Goal: Consume media (video, audio)

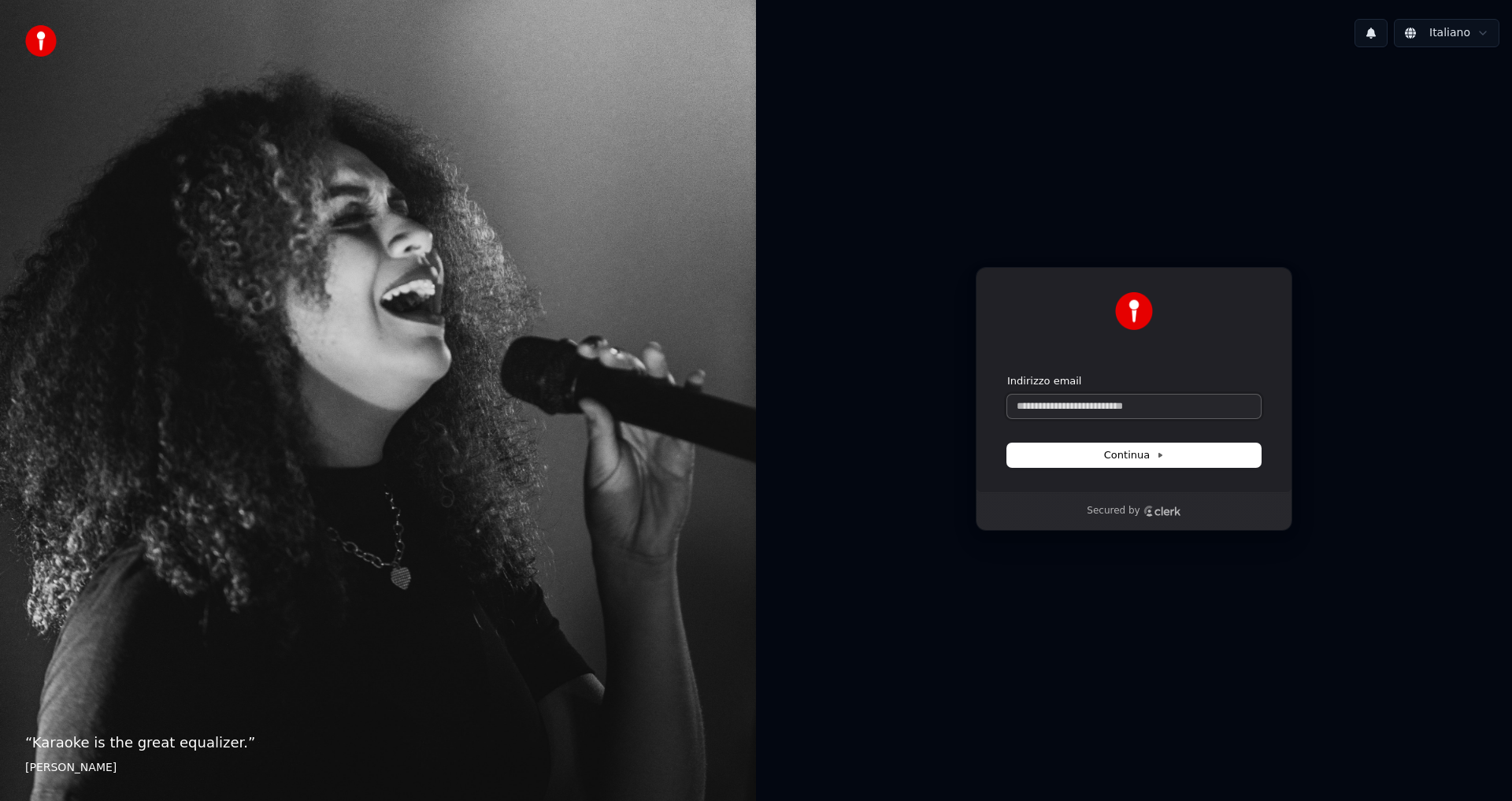
click at [1058, 406] on input "Indirizzo email" at bounding box center [1134, 406] width 253 height 24
click at [1092, 456] on button "Continua" at bounding box center [1134, 455] width 253 height 24
type input "**********"
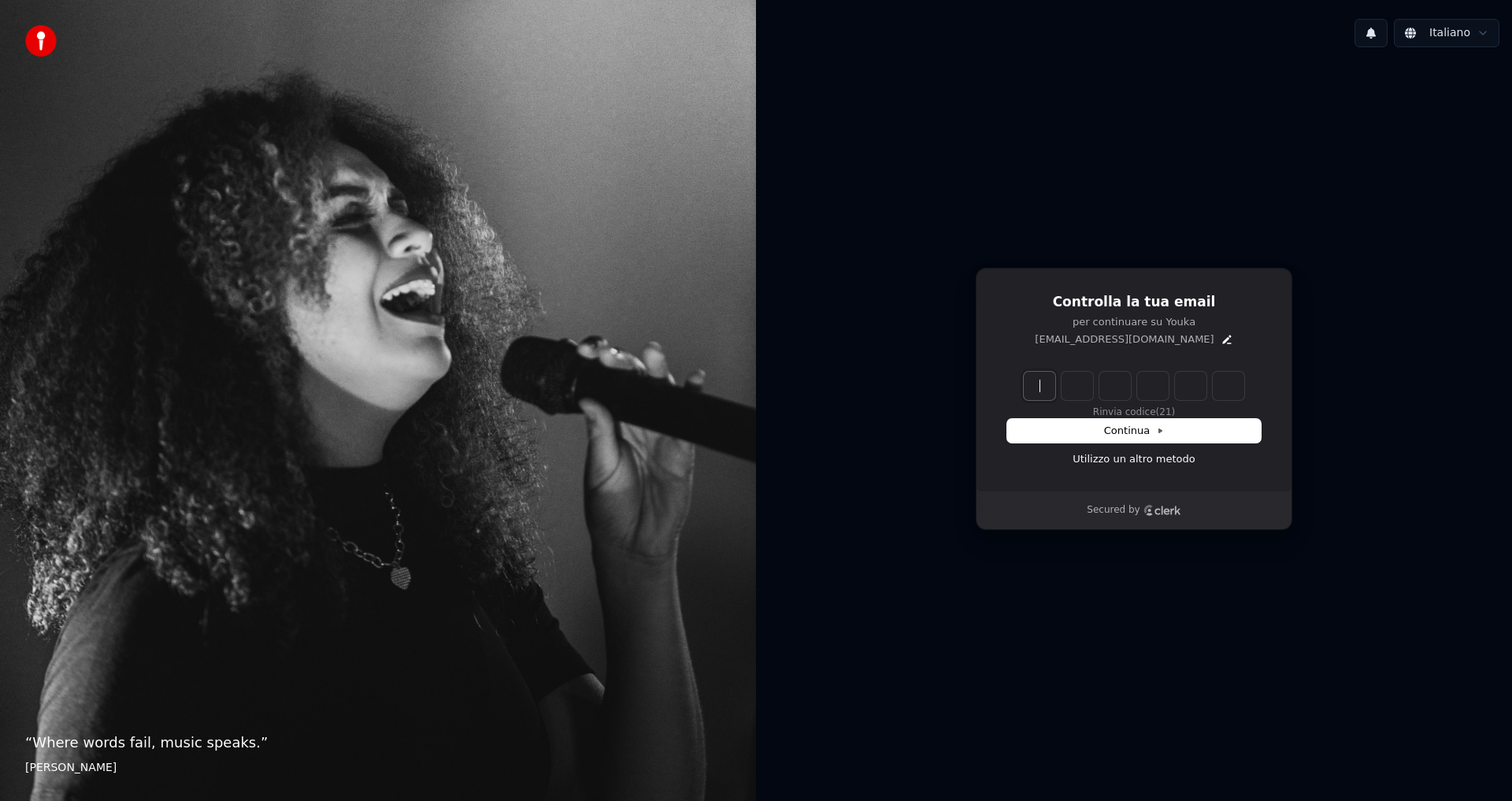
click at [1054, 390] on input "Enter verification code" at bounding box center [1149, 386] width 252 height 28
type input "******"
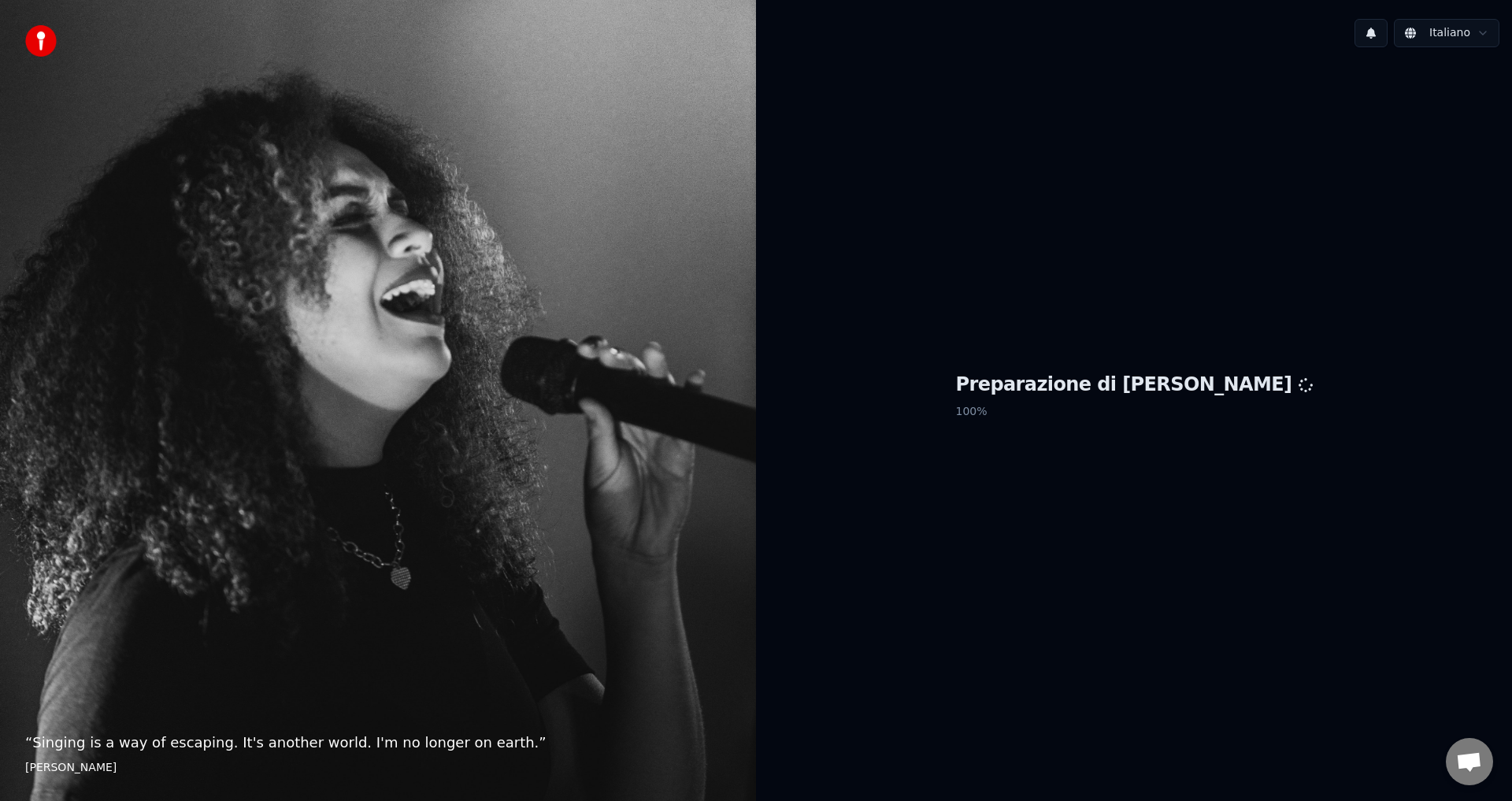
scroll to position [776, 0]
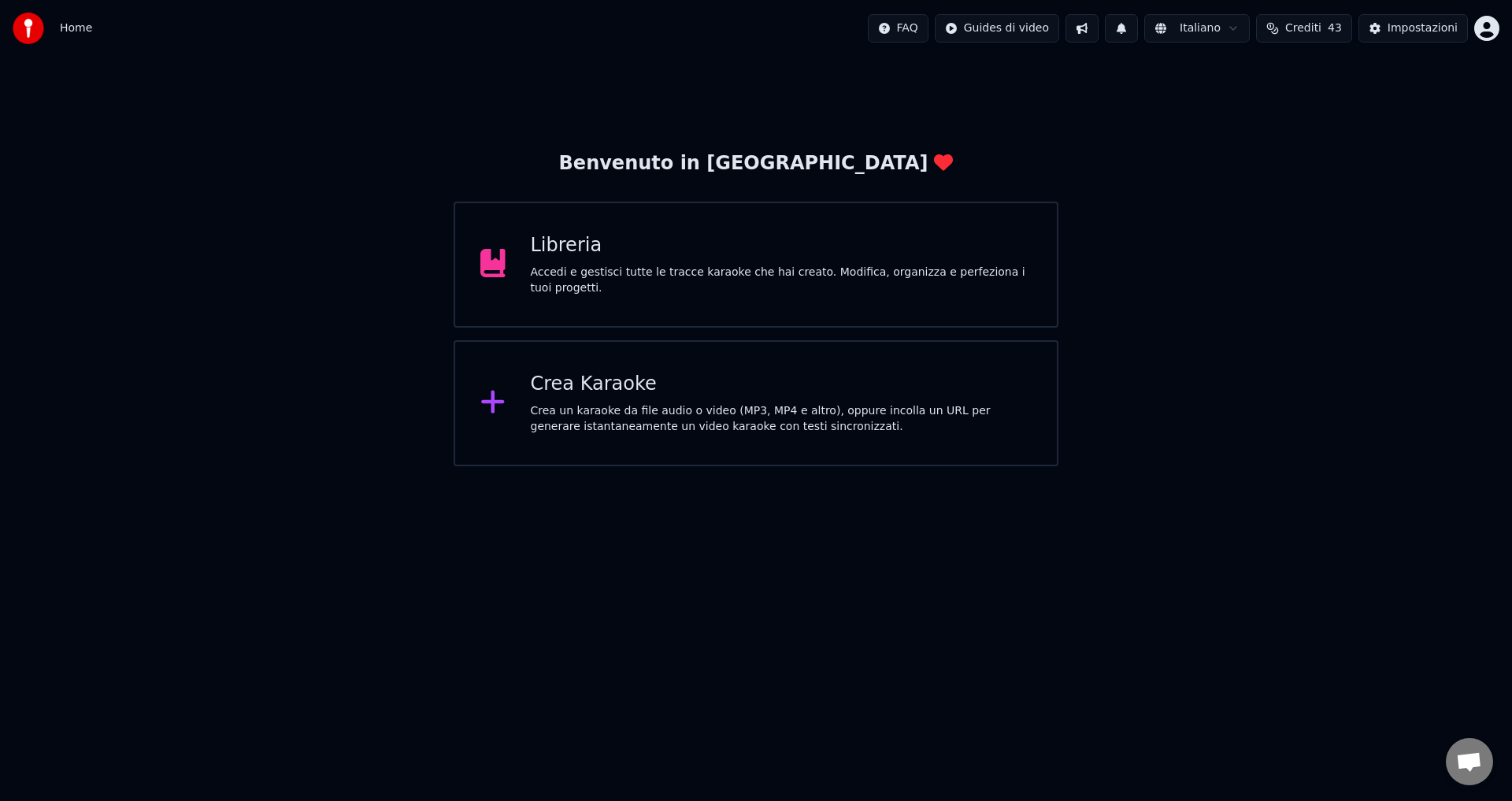
click at [725, 258] on div "Libreria" at bounding box center [781, 245] width 502 height 25
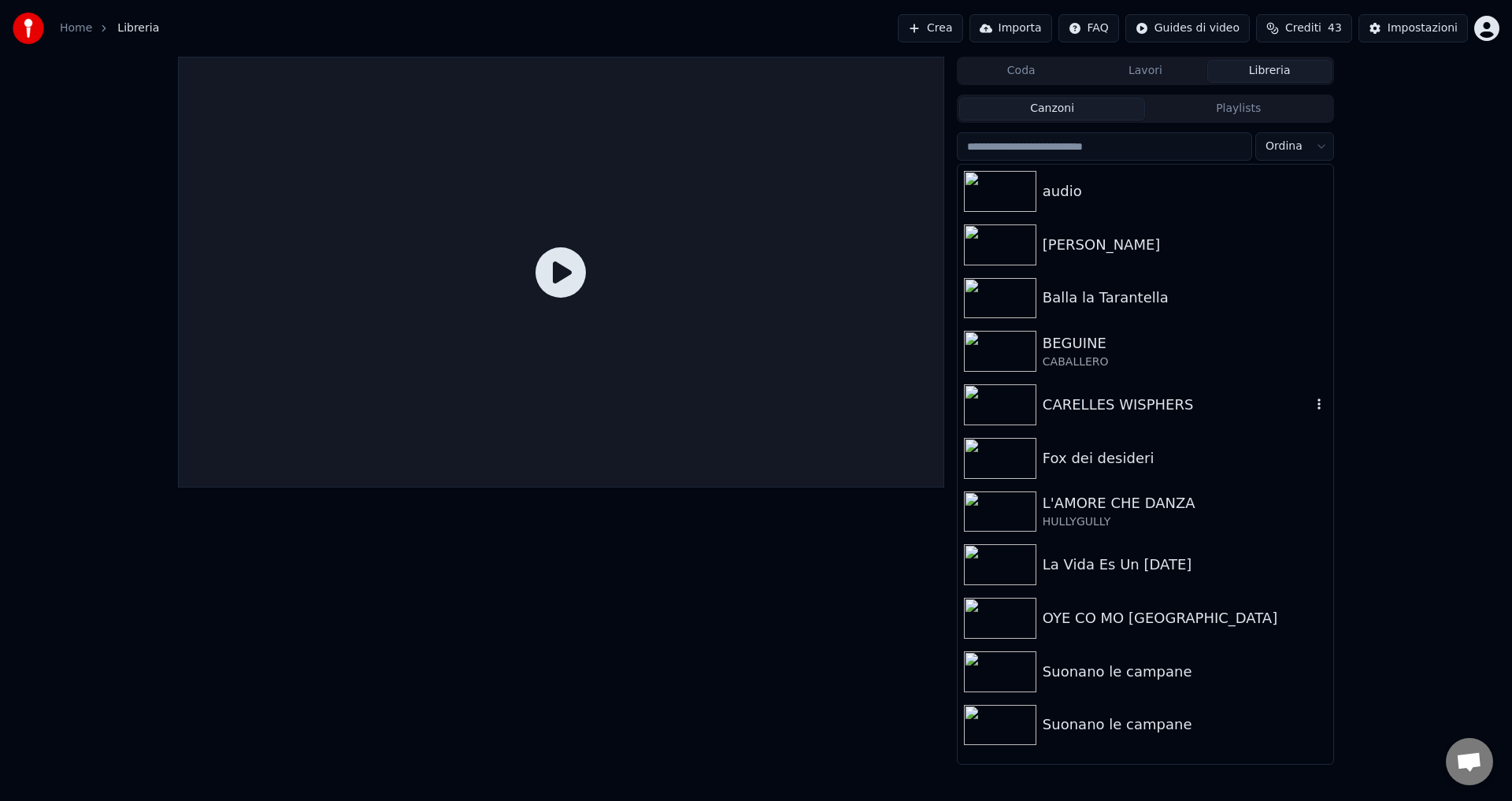
click at [1156, 410] on div "CARELLES WISPHERS" at bounding box center [1176, 405] width 268 height 22
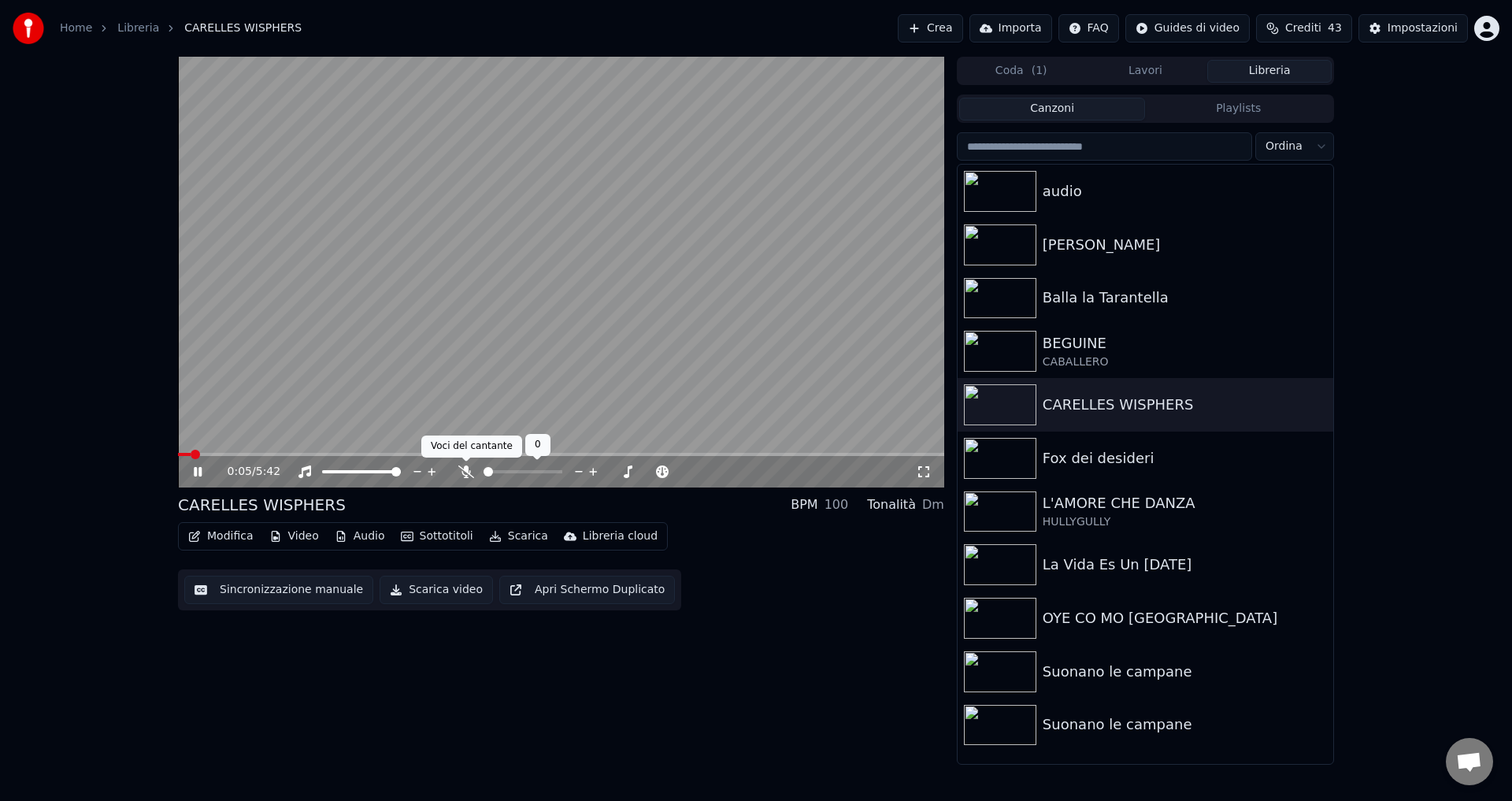
click at [463, 476] on icon at bounding box center [466, 472] width 16 height 13
click at [195, 469] on icon at bounding box center [197, 471] width 8 height 9
click at [389, 594] on button "Scarica video" at bounding box center [436, 590] width 114 height 28
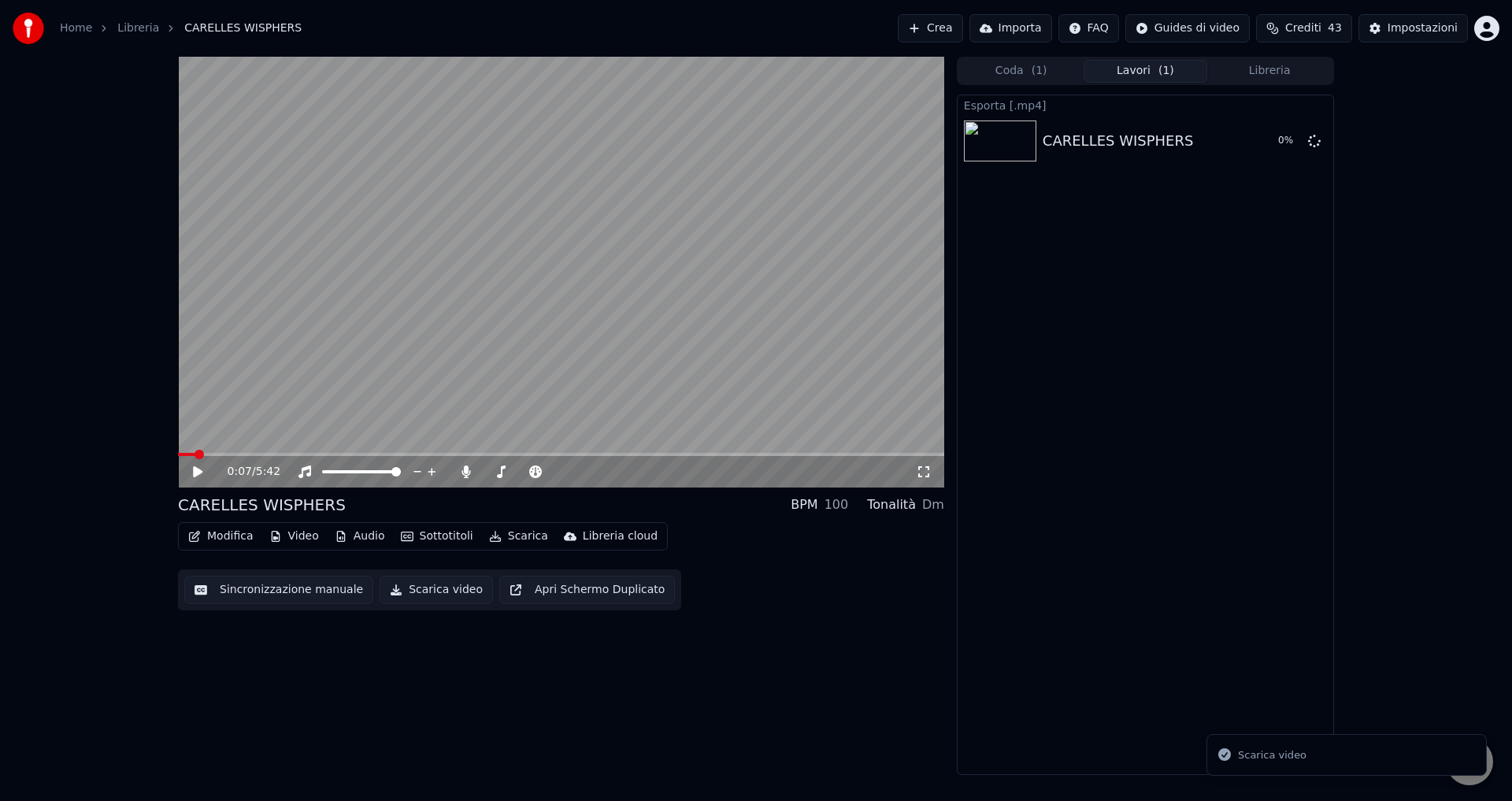
click at [1124, 78] on button "Lavori ( 1 )" at bounding box center [1145, 71] width 125 height 23
click at [1048, 73] on button "Coda ( 1 )" at bounding box center [1021, 71] width 125 height 23
click at [1133, 77] on button "Lavori ( 1 )" at bounding box center [1145, 71] width 125 height 23
click at [1267, 74] on button "Libreria" at bounding box center [1269, 71] width 125 height 23
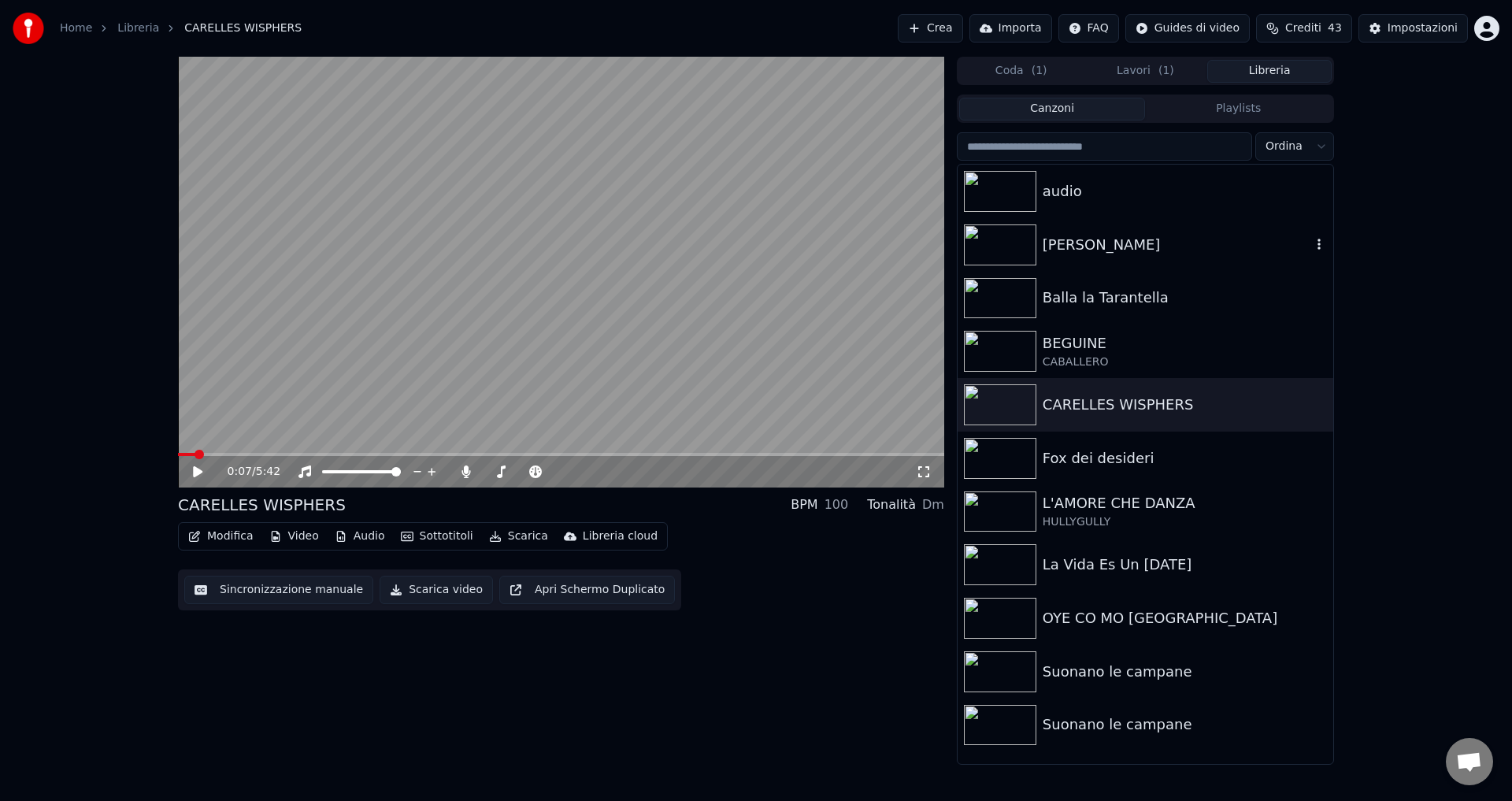
click at [1076, 241] on div "[PERSON_NAME]" at bounding box center [1176, 244] width 268 height 22
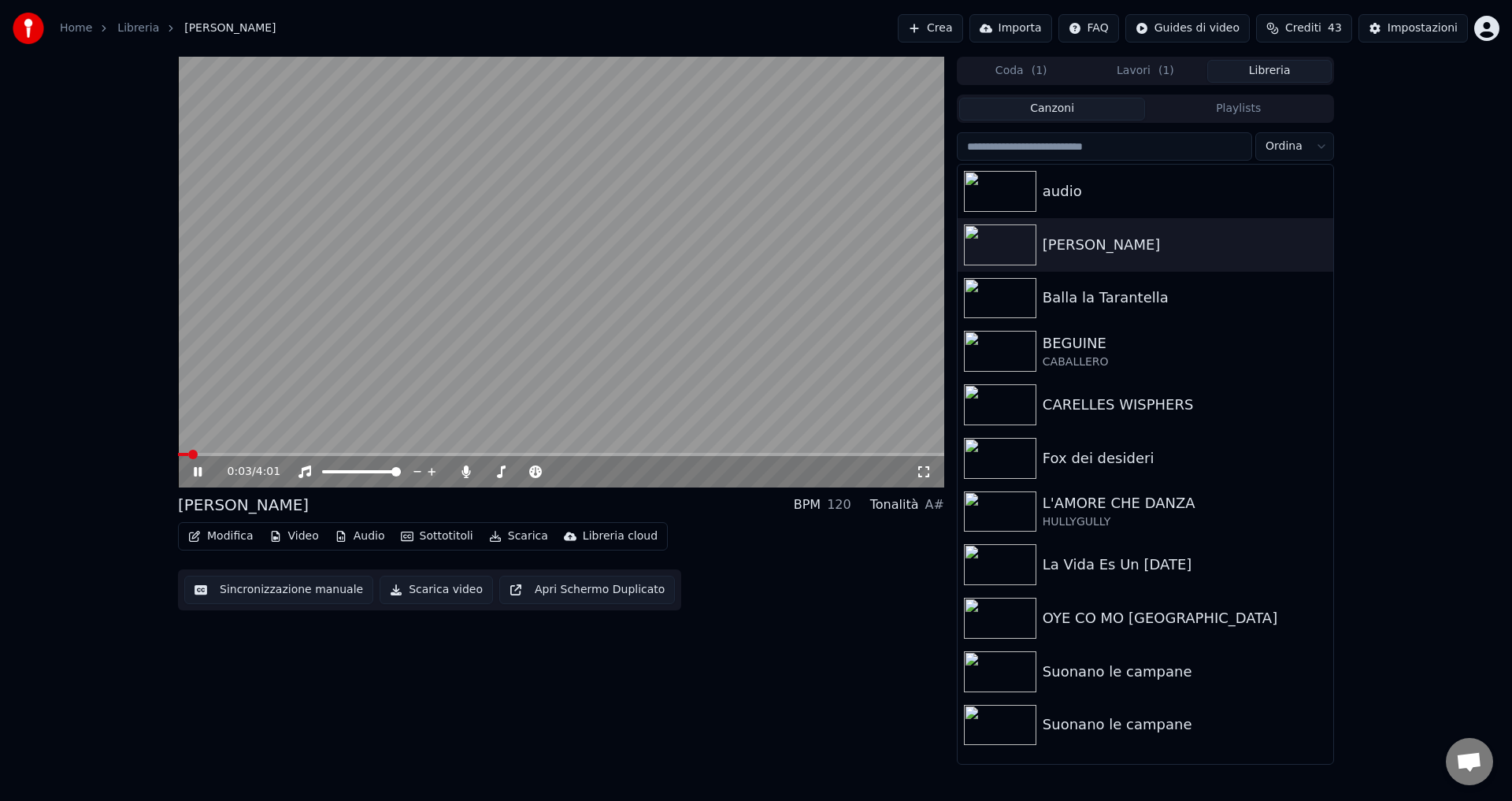
click at [197, 467] on icon at bounding box center [208, 472] width 37 height 13
click at [413, 584] on button "Scarica video" at bounding box center [436, 590] width 114 height 28
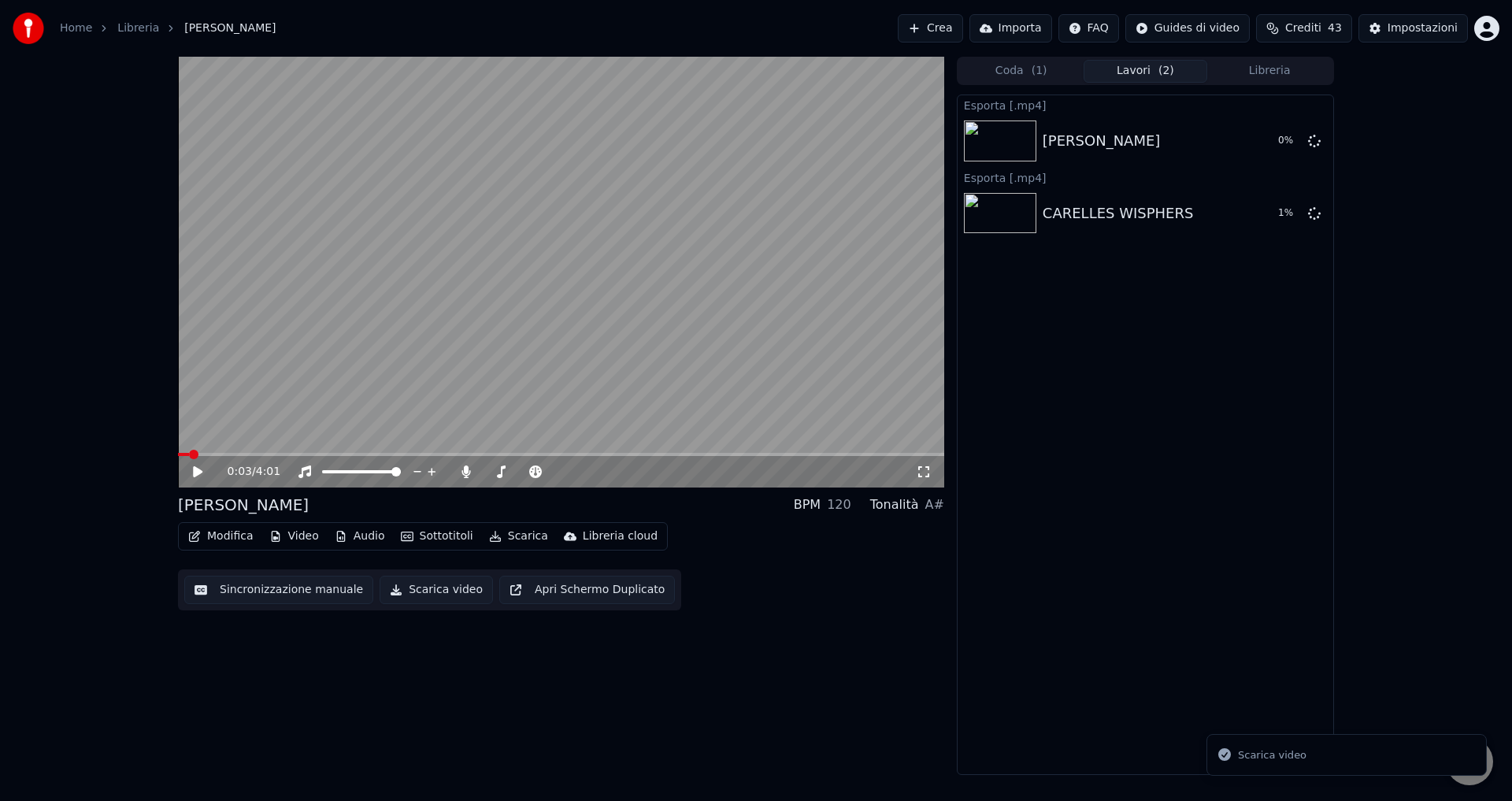
click at [1280, 62] on button "Libreria" at bounding box center [1269, 71] width 125 height 23
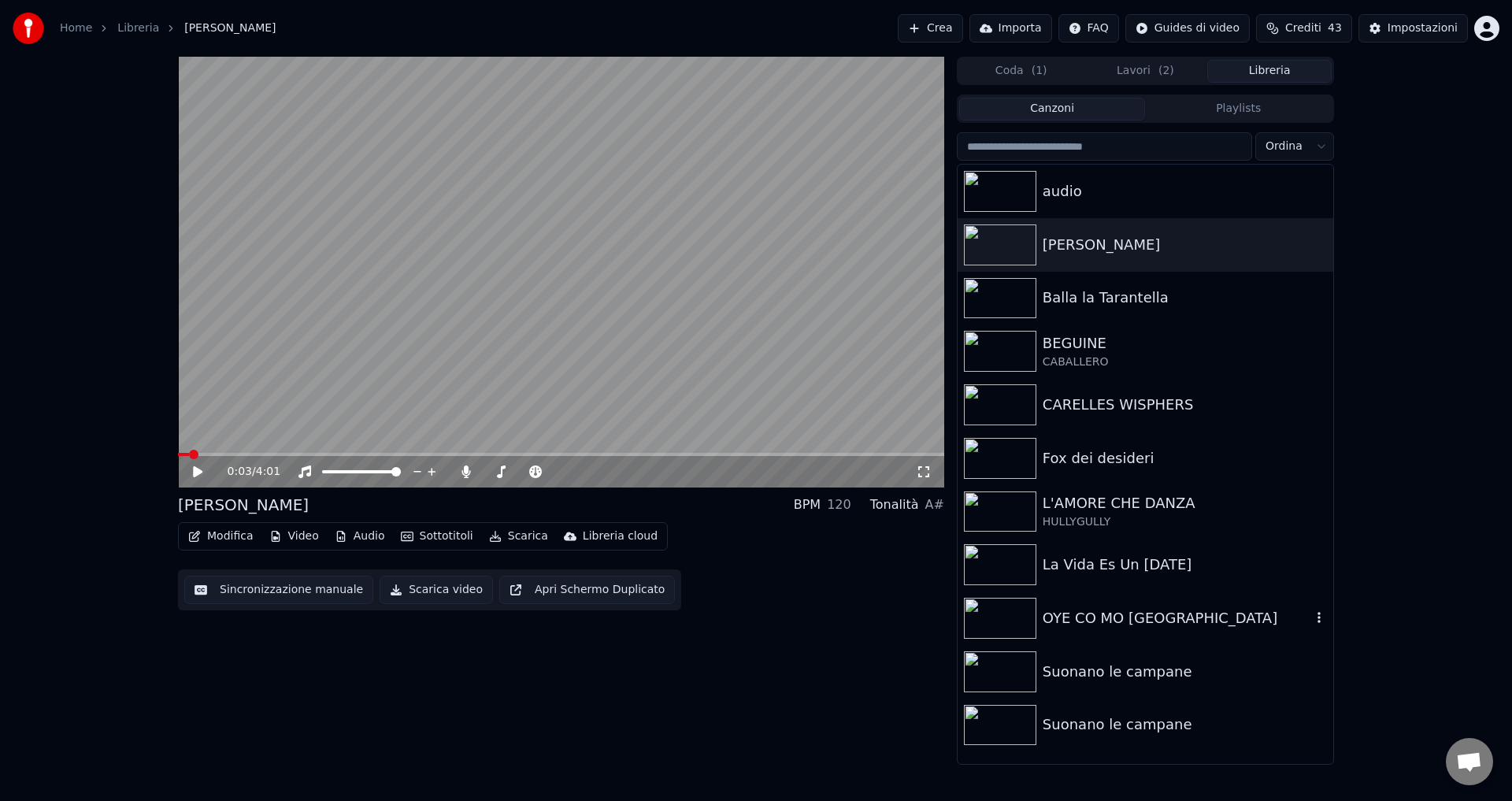
click at [1135, 607] on div "OYE CO MO [GEOGRAPHIC_DATA]" at bounding box center [1176, 618] width 268 height 22
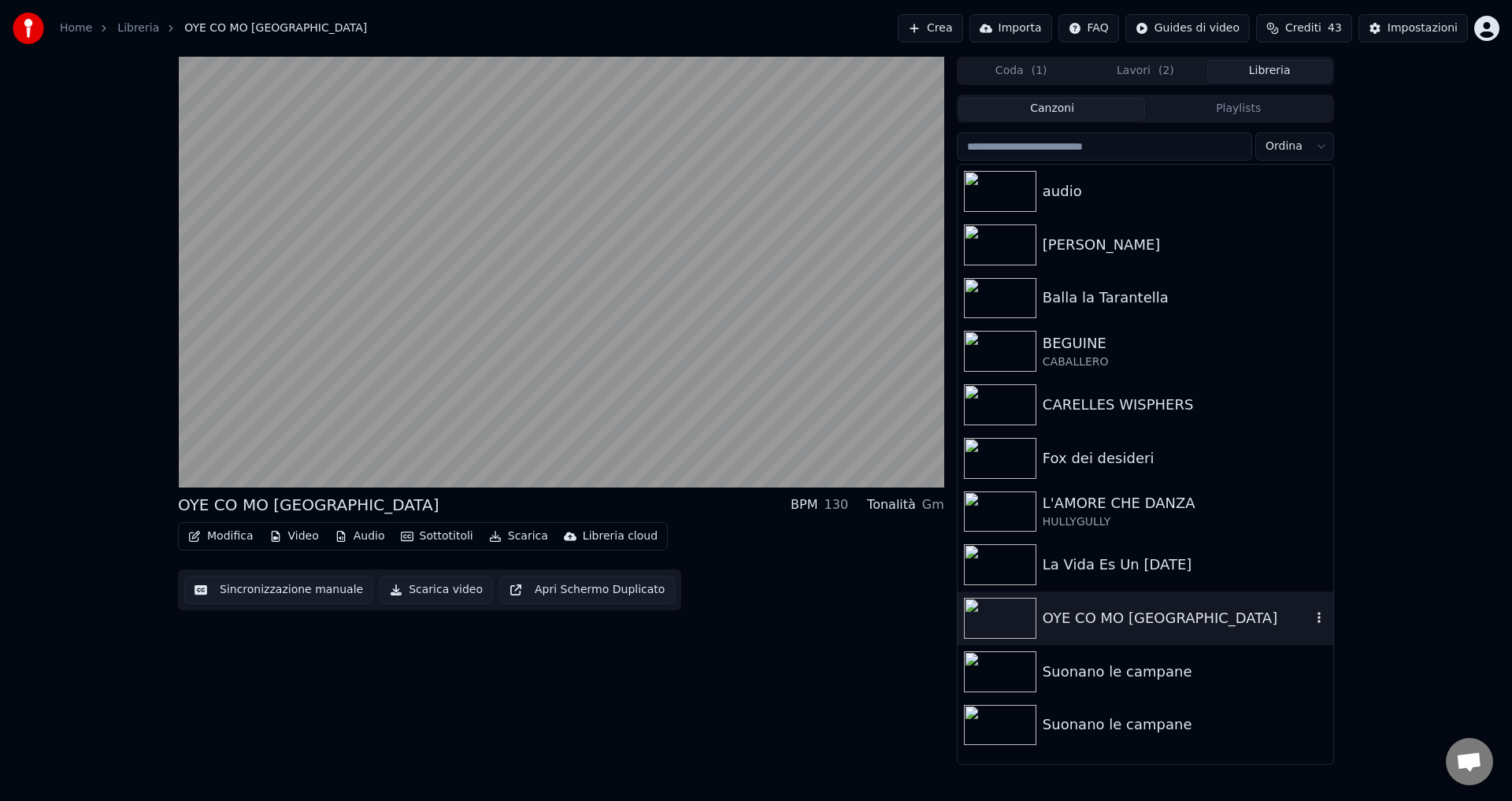
click at [1117, 613] on div "OYE CO MO [GEOGRAPHIC_DATA]" at bounding box center [1176, 618] width 268 height 22
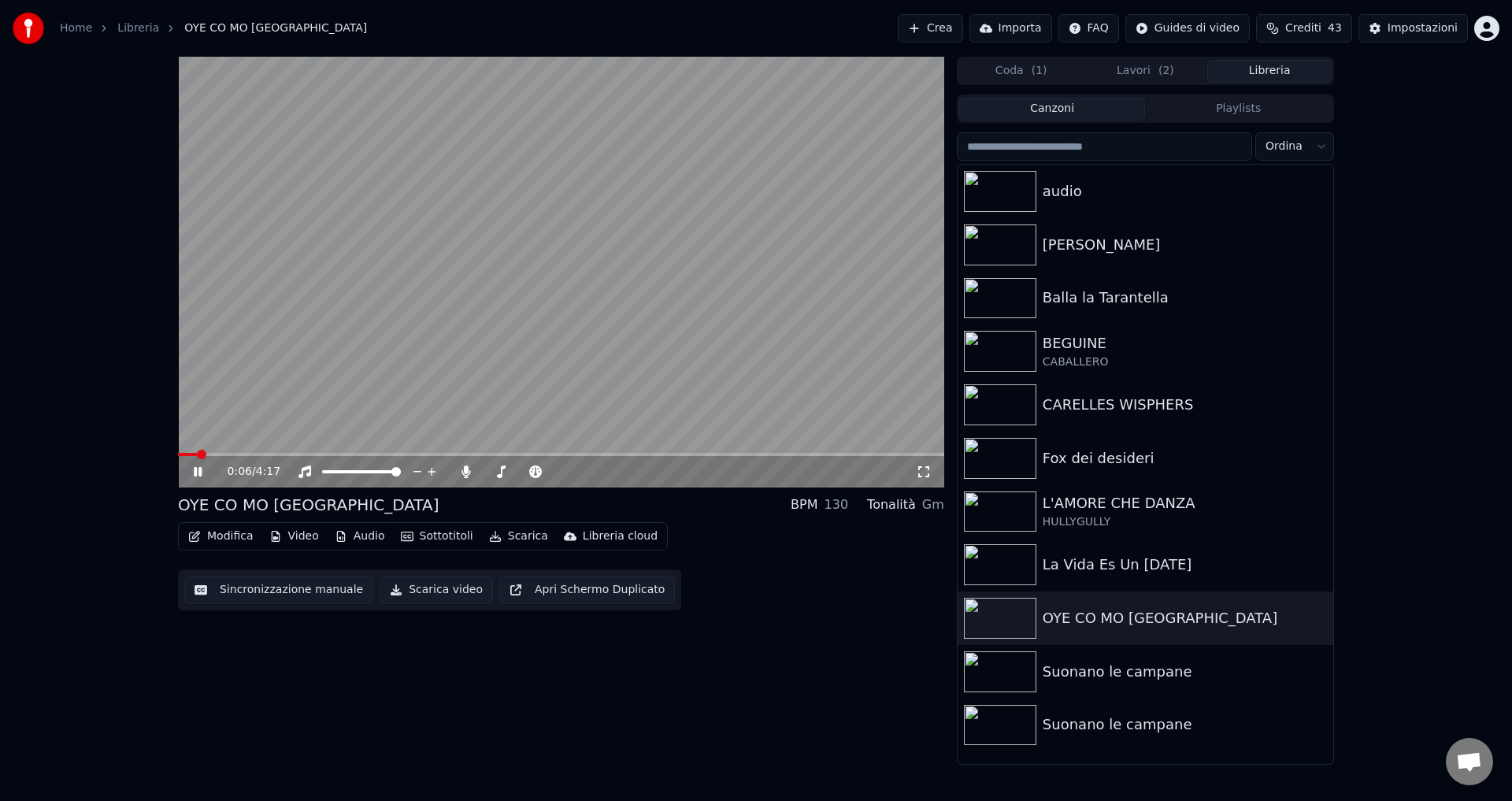
click at [196, 474] on icon at bounding box center [197, 471] width 8 height 9
click at [421, 593] on button "Scarica video" at bounding box center [436, 590] width 114 height 28
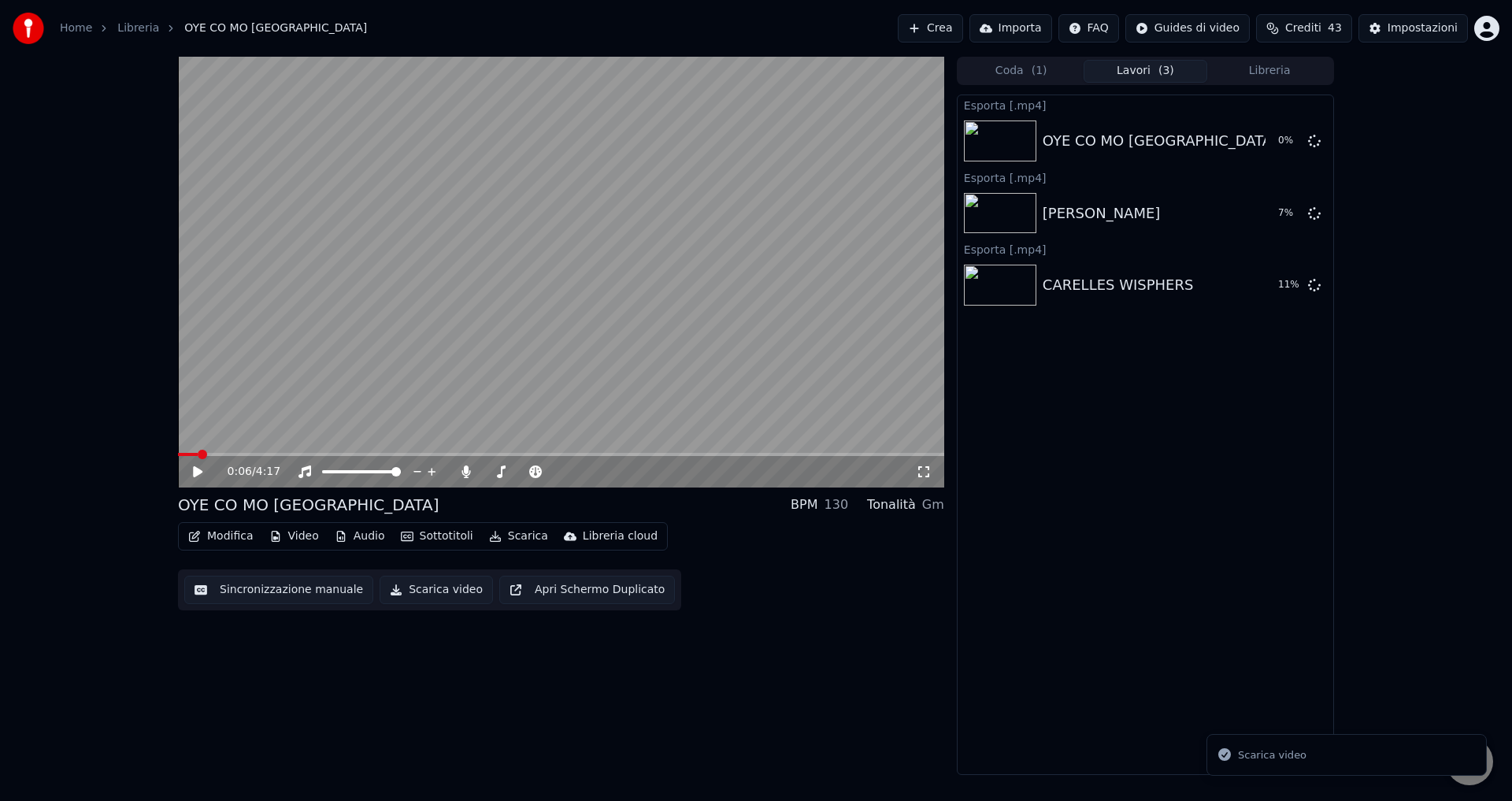
click at [1250, 63] on button "Libreria" at bounding box center [1269, 71] width 125 height 23
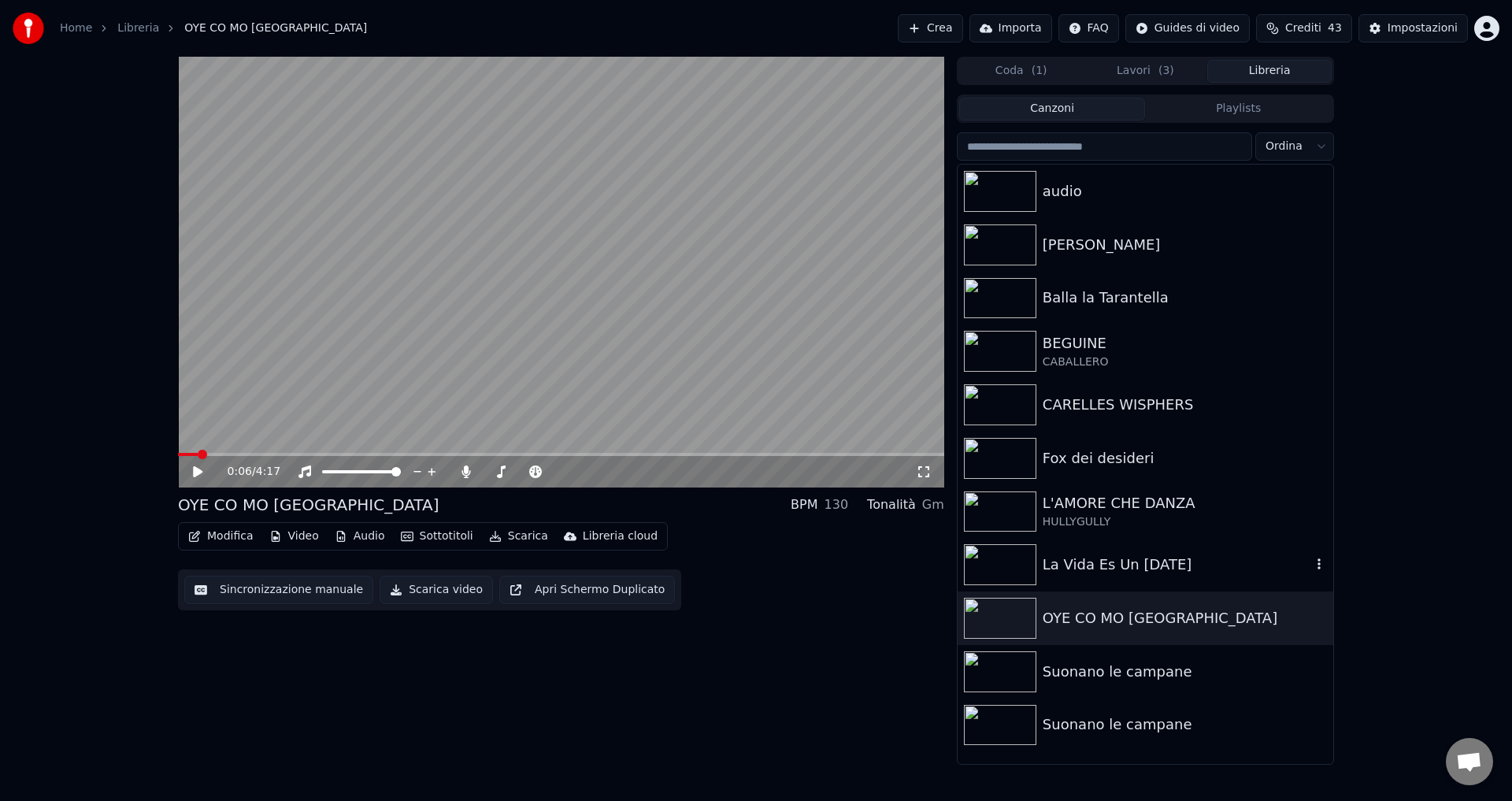
click at [1086, 557] on div "La Vida Es Un [DATE]" at bounding box center [1176, 565] width 268 height 22
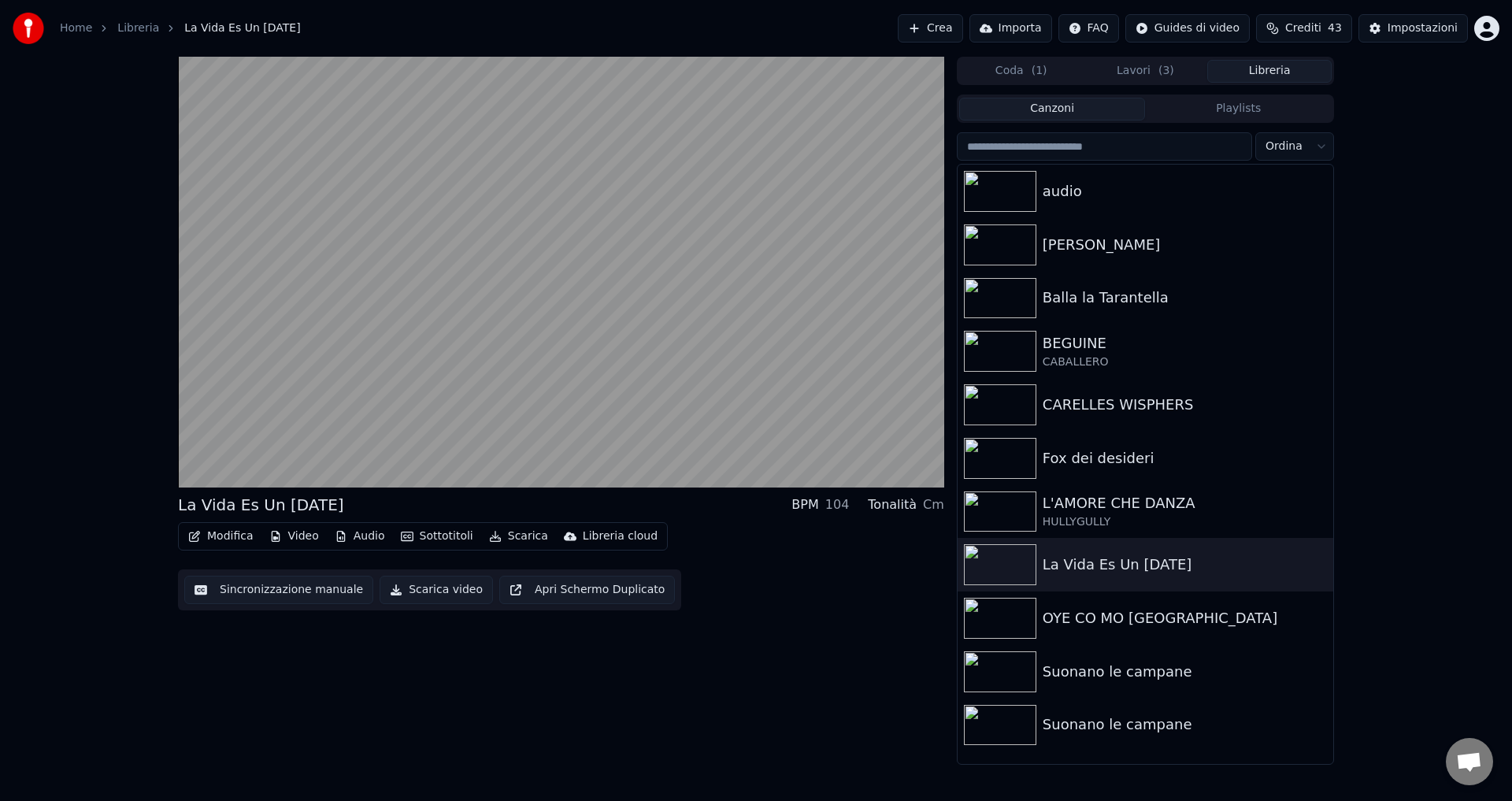
click at [402, 592] on button "Scarica video" at bounding box center [436, 590] width 114 height 28
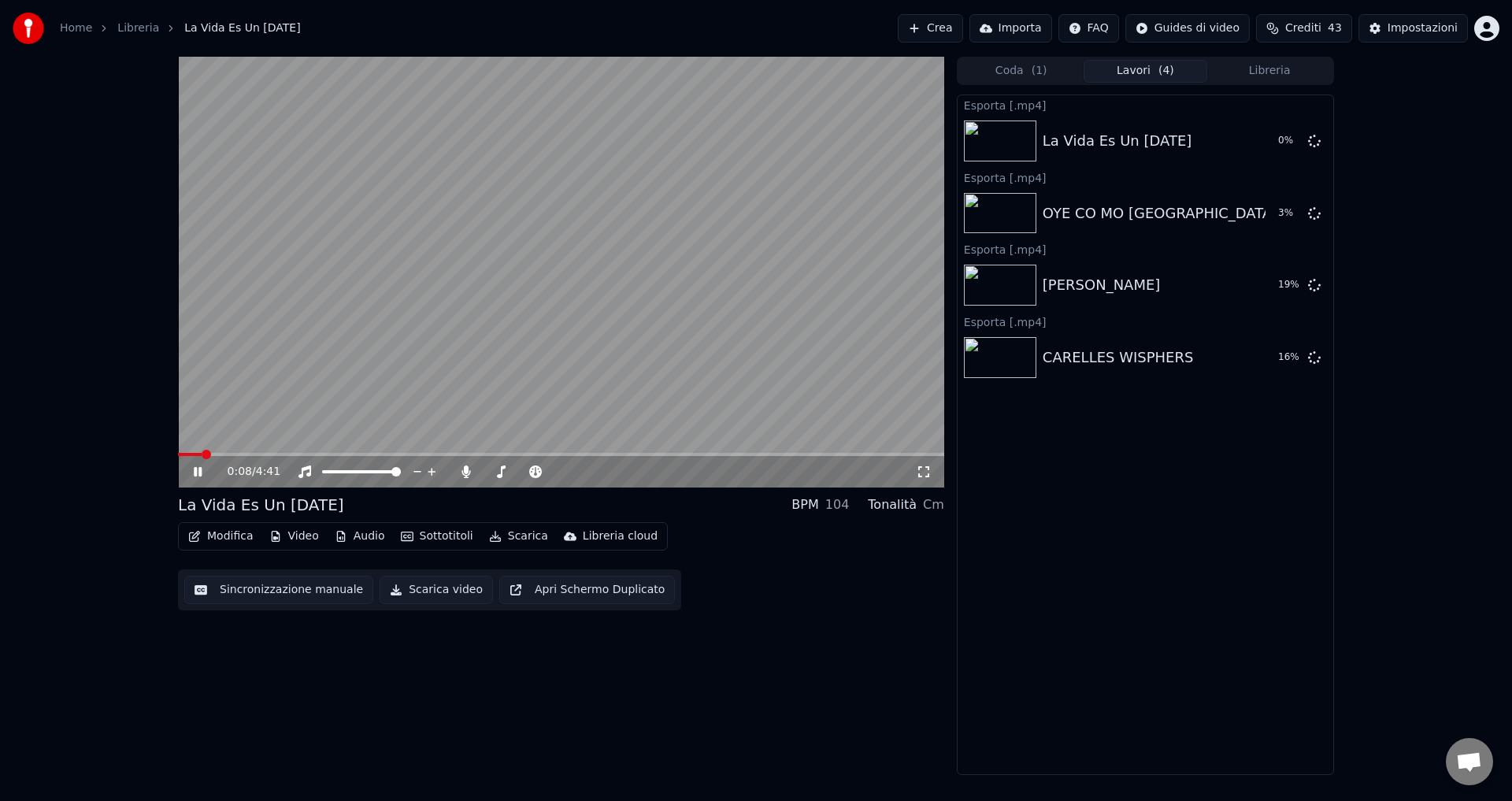
click at [200, 475] on icon at bounding box center [197, 471] width 8 height 9
click at [1258, 145] on button "Mostra" at bounding box center [1269, 141] width 65 height 28
click at [1487, 31] on html "Home Libreria La Vida Es Un [DATE] Crea Importa FAQ Guides di video Crediti 43 …" at bounding box center [756, 400] width 1512 height 801
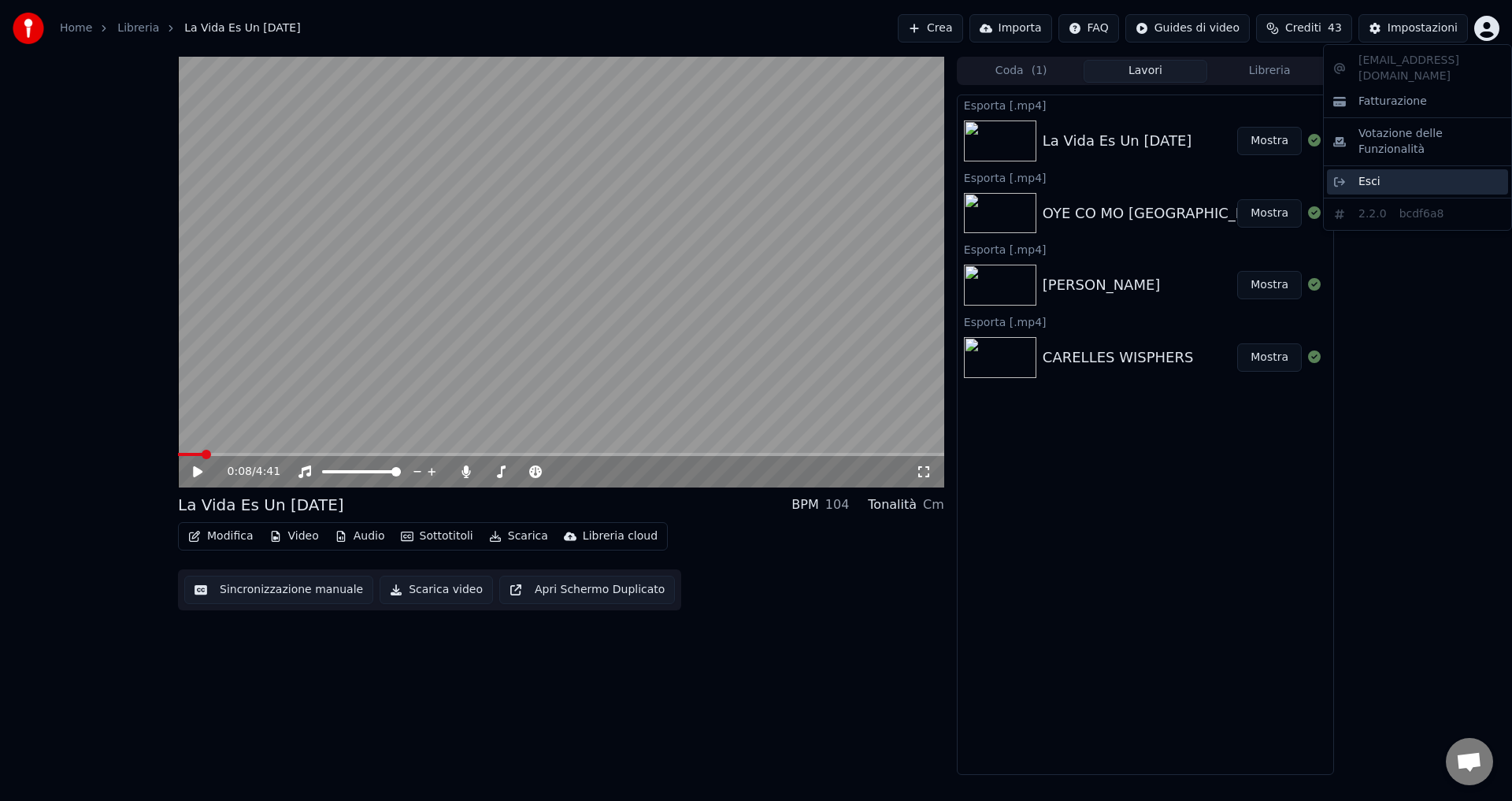
click at [1365, 174] on span "Esci" at bounding box center [1369, 182] width 22 height 16
